Goal: Task Accomplishment & Management: Use online tool/utility

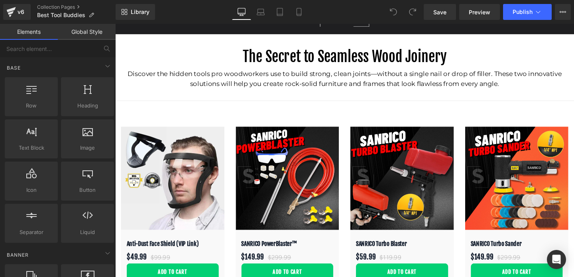
scroll to position [2, 0]
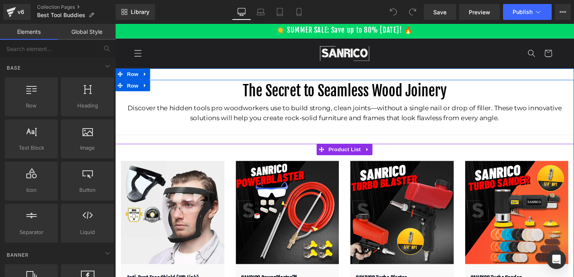
click at [281, 161] on div "Sale Off" at bounding box center [356, 259] width 482 height 218
click at [239, 157] on div "Sale Off" at bounding box center [356, 259] width 482 height 218
click at [237, 168] on div "Sale Off (P) Image SANRICO PowerBlaster™ (P) Title $149.99 $299.99" at bounding box center [296, 263] width 121 height 202
click at [354, 158] on span "Product List" at bounding box center [356, 156] width 38 height 12
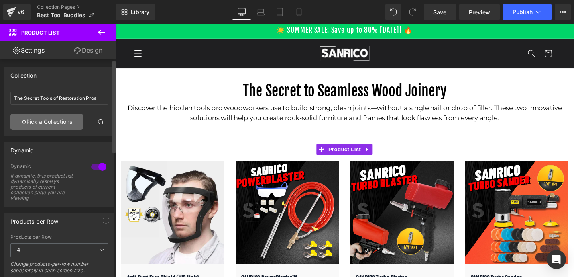
click at [56, 121] on link "Pick a Collections" at bounding box center [46, 122] width 72 height 16
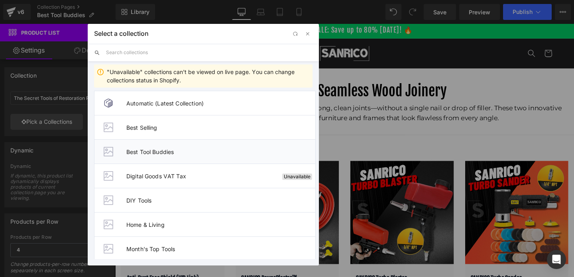
click at [143, 151] on span "Best Tool Buddies" at bounding box center [220, 152] width 189 height 7
type input "Best Tool Buddies"
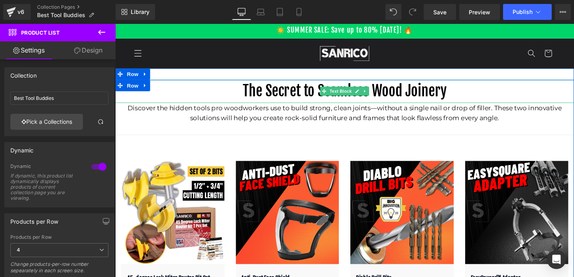
click at [272, 95] on p "The Secret to Seamless Wood Joinery" at bounding box center [356, 95] width 482 height 24
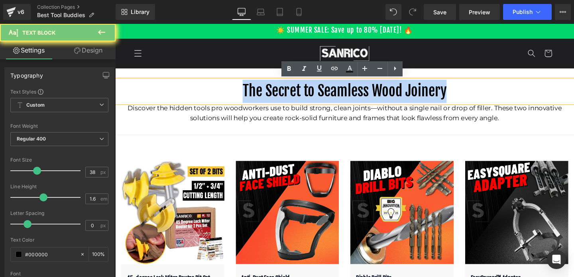
click at [272, 95] on p "The Secret to Seamless Wood Joinery" at bounding box center [356, 95] width 482 height 24
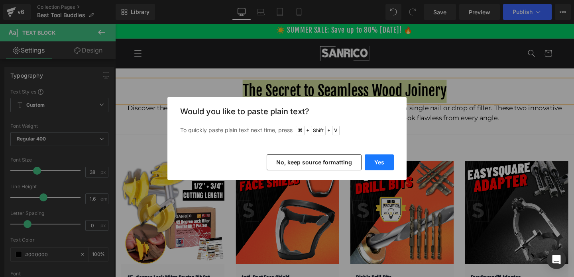
click at [374, 164] on button "Yes" at bounding box center [378, 163] width 29 height 16
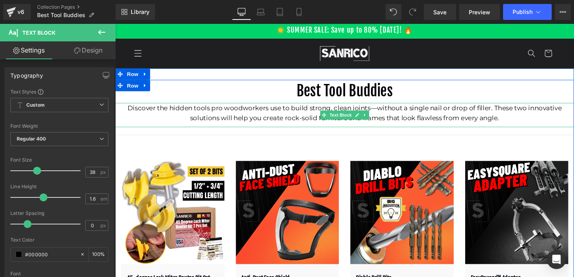
click at [293, 119] on p "Discover the hidden tools pro woodworkers use to build strong, clean joints—wit…" at bounding box center [356, 118] width 482 height 22
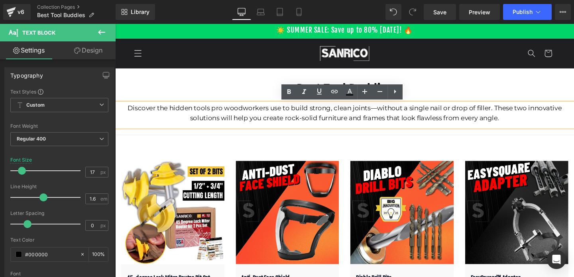
click at [298, 113] on p "Discover the hidden tools pro woodworkers use to build strong, clean joints—wit…" at bounding box center [356, 118] width 482 height 22
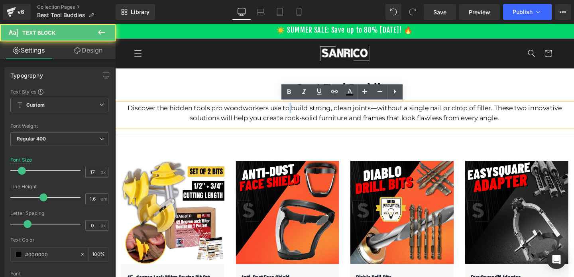
click at [298, 113] on p "Discover the hidden tools pro woodworkers use to build strong, clean joints—wit…" at bounding box center [356, 118] width 482 height 22
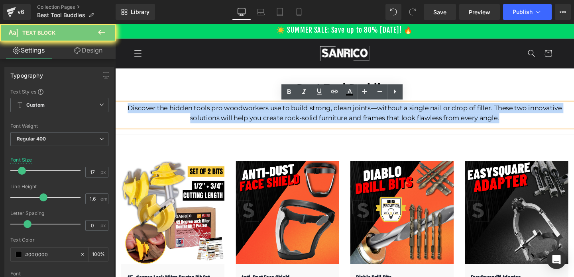
click at [298, 113] on p "Discover the hidden tools pro woodworkers use to build strong, clean joints—wit…" at bounding box center [356, 118] width 482 height 22
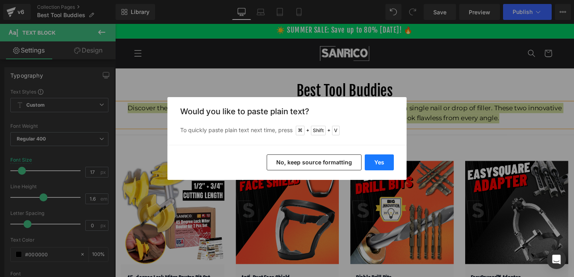
click at [376, 163] on button "Yes" at bounding box center [378, 163] width 29 height 16
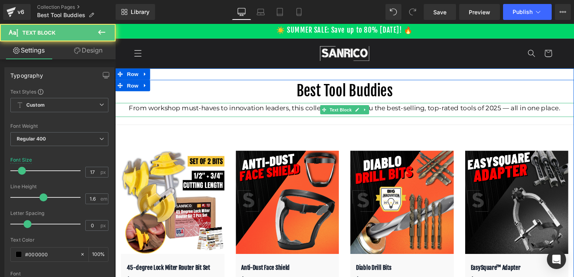
click at [323, 115] on p "From workshop must-haves to innovation leaders, this collection brings you the …" at bounding box center [356, 112] width 482 height 11
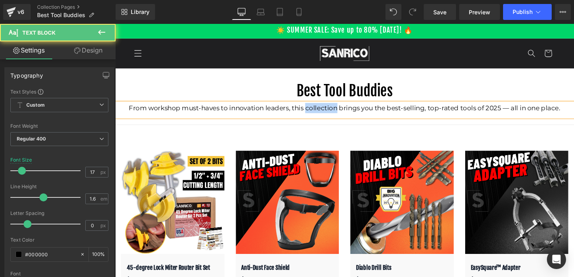
click at [323, 115] on p "From workshop must-haves to innovation leaders, this collection brings you the …" at bounding box center [356, 112] width 482 height 11
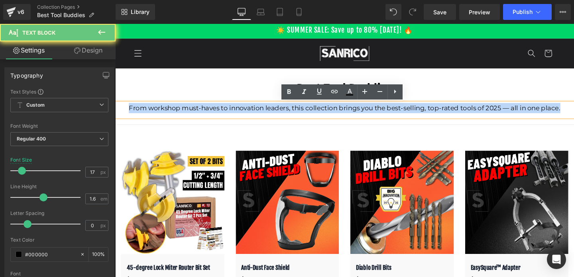
click at [323, 115] on p "From workshop must-haves to innovation leaders, this collection brings you the …" at bounding box center [356, 112] width 482 height 11
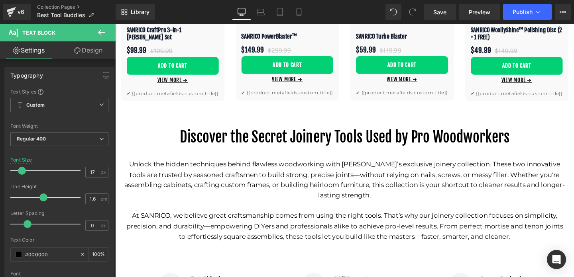
scroll to position [449, 0]
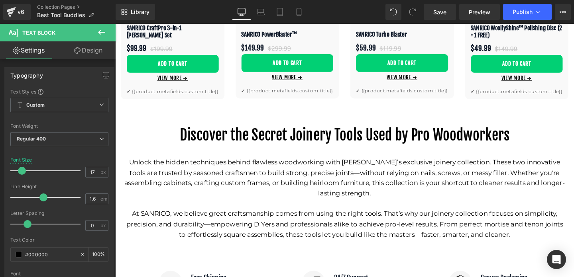
click at [287, 142] on p "Discover the Secret Joinery Tools Used by Pro Woodworkers" at bounding box center [356, 141] width 466 height 24
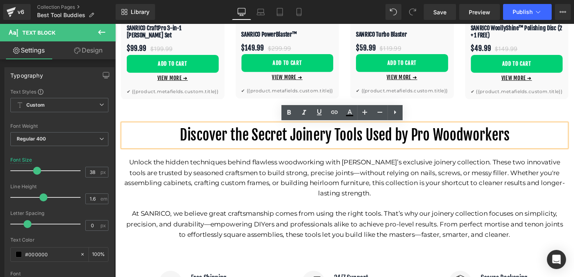
click at [322, 180] on p "Unlock the hidden techniques behind flawless woodworking with [PERSON_NAME]’s e…" at bounding box center [356, 185] width 466 height 43
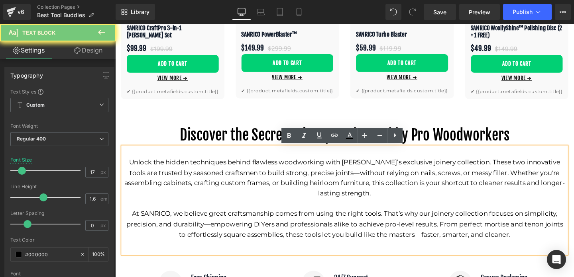
click at [322, 180] on p "Unlock the hidden techniques behind flawless woodworking with [PERSON_NAME]’s e…" at bounding box center [356, 185] width 466 height 43
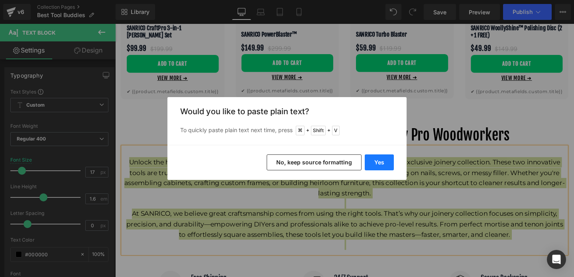
click at [380, 165] on button "Yes" at bounding box center [378, 163] width 29 height 16
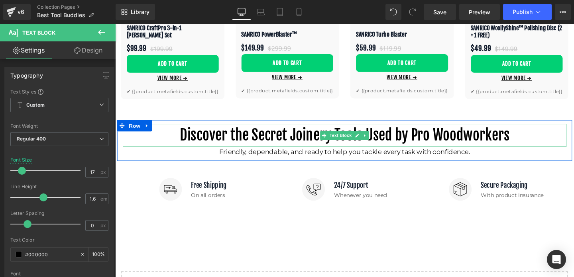
click at [294, 141] on p "Discover the Secret Joinery Tools Used by Pro Woodworkers" at bounding box center [356, 141] width 466 height 24
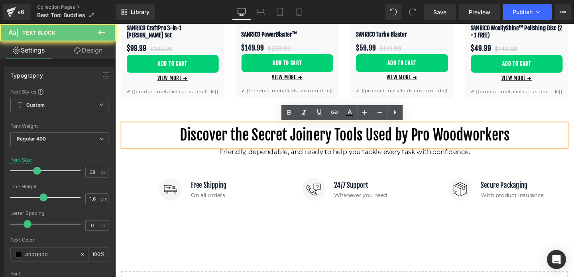
click at [273, 141] on p "Discover the Secret Joinery Tools Used by Pro Woodworkers" at bounding box center [356, 141] width 466 height 24
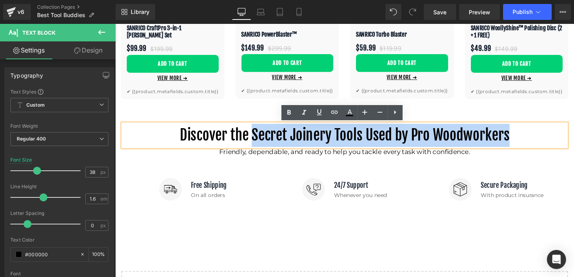
drag, startPoint x: 260, startPoint y: 141, endPoint x: 529, endPoint y: 140, distance: 269.3
click at [529, 140] on p "Discover the Secret Joinery Tools Used by Pro Woodworkers" at bounding box center [356, 141] width 466 height 24
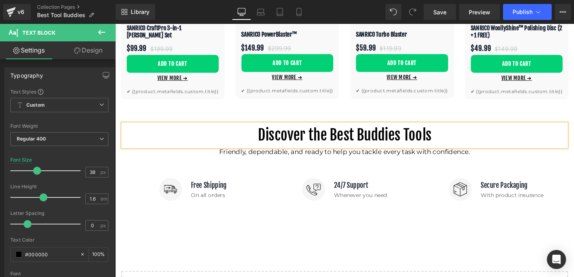
click at [370, 142] on p "Discover the Best Buddies Tools" at bounding box center [356, 141] width 466 height 24
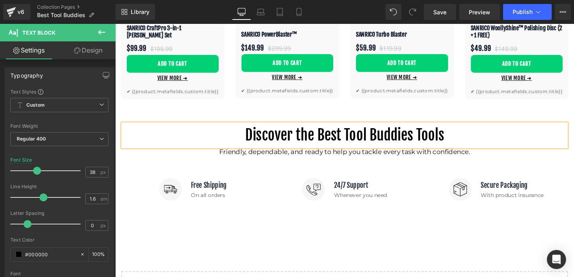
click at [451, 142] on p "Discover the Best Tool Buddies Tools" at bounding box center [356, 141] width 466 height 24
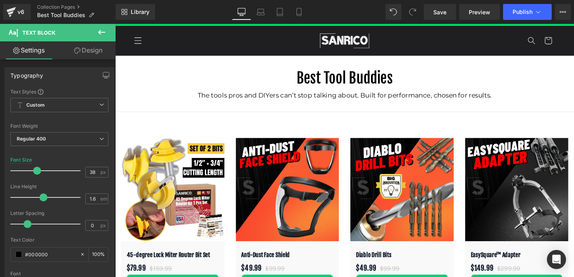
scroll to position [9, 0]
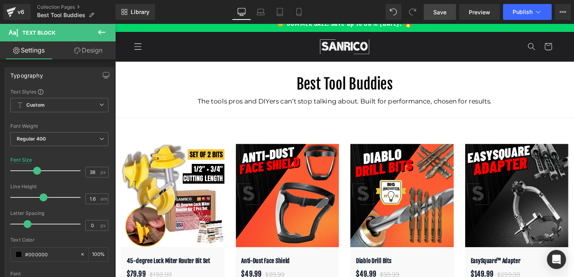
click at [448, 13] on link "Save" at bounding box center [439, 12] width 32 height 16
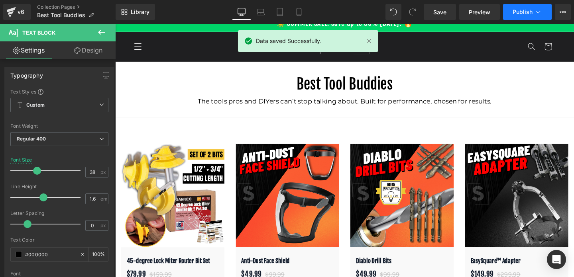
click at [523, 12] on span "Publish" at bounding box center [522, 12] width 20 height 6
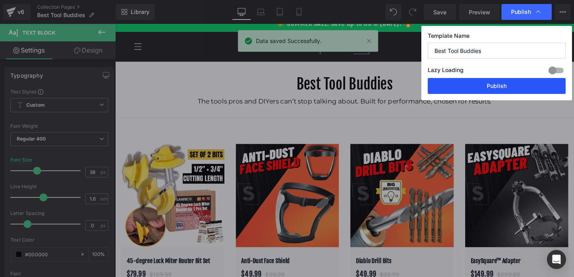
click at [491, 85] on button "Publish" at bounding box center [496, 86] width 138 height 16
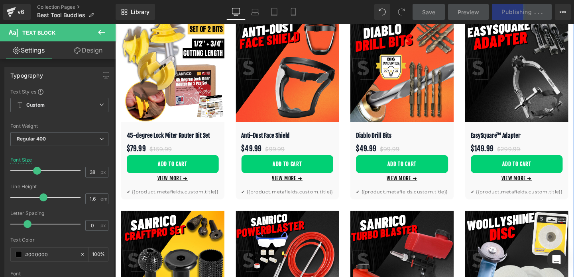
scroll to position [141, 0]
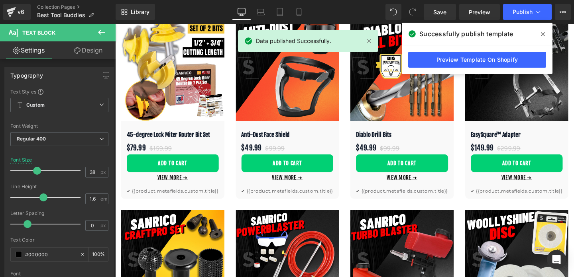
click at [542, 34] on icon at bounding box center [543, 34] width 4 height 4
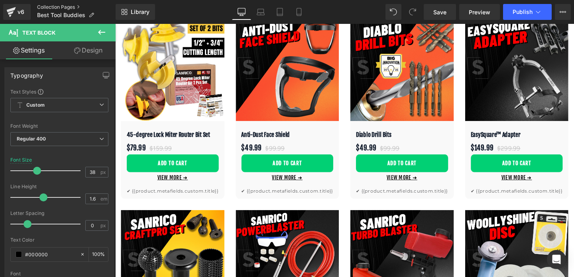
click at [64, 6] on link "Collection Pages" at bounding box center [76, 7] width 78 height 6
